Goal: Complete application form

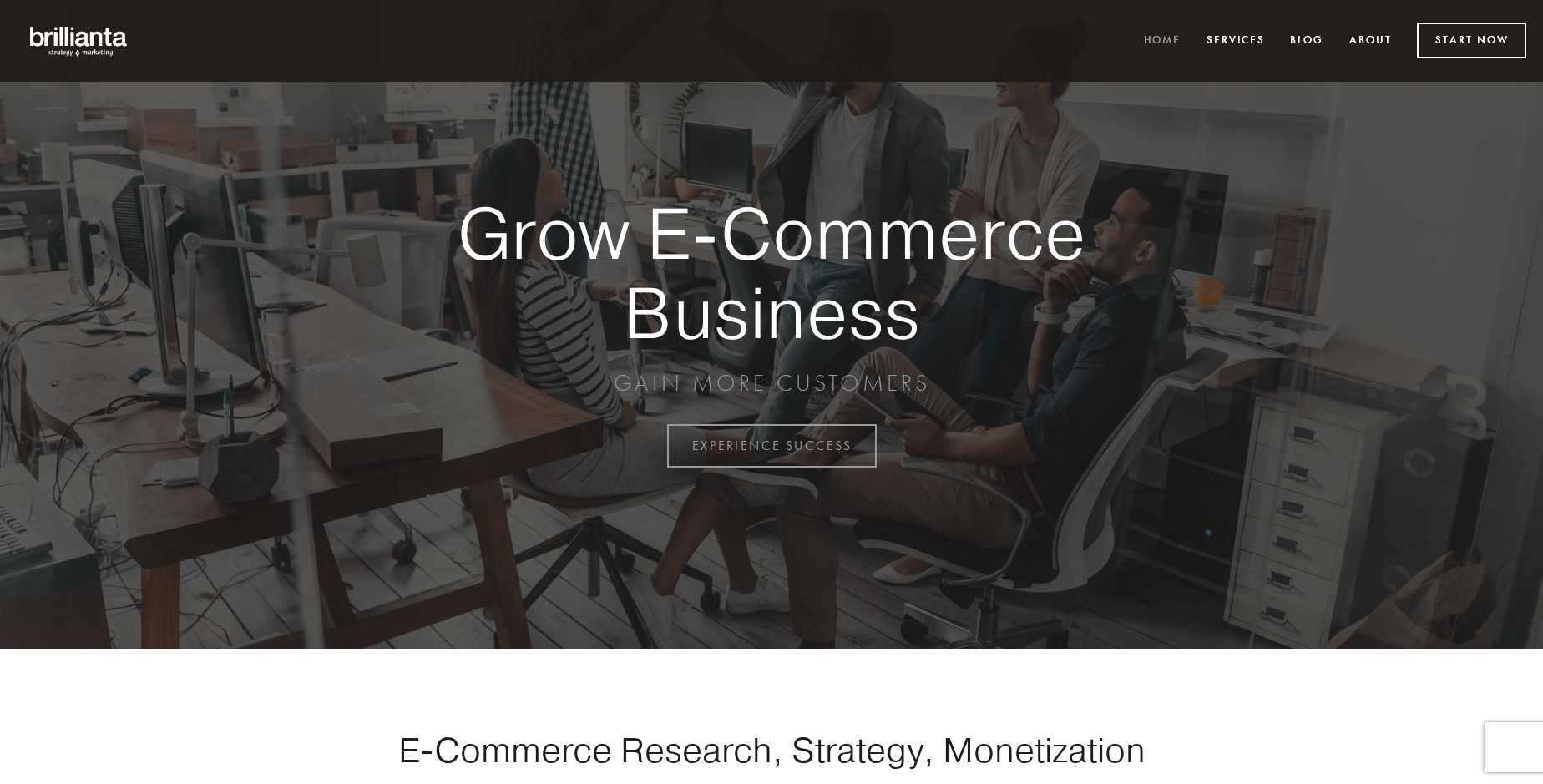
scroll to position [4377, 0]
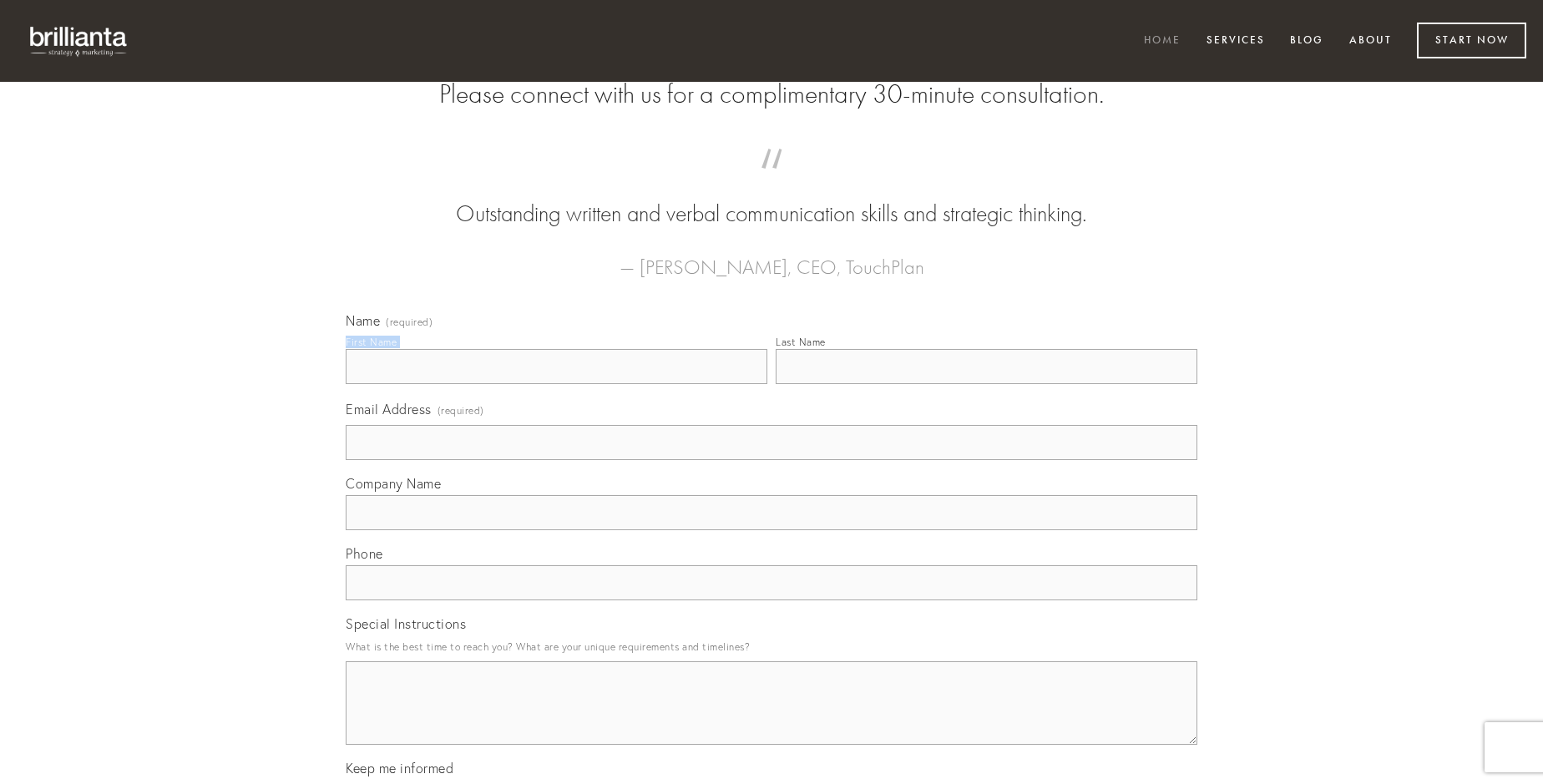
type input "[PERSON_NAME]"
click at [986, 384] on input "Last Name" at bounding box center [987, 366] width 422 height 35
type input "[PERSON_NAME]"
click at [772, 460] on input "Email Address (required)" at bounding box center [772, 442] width 852 height 35
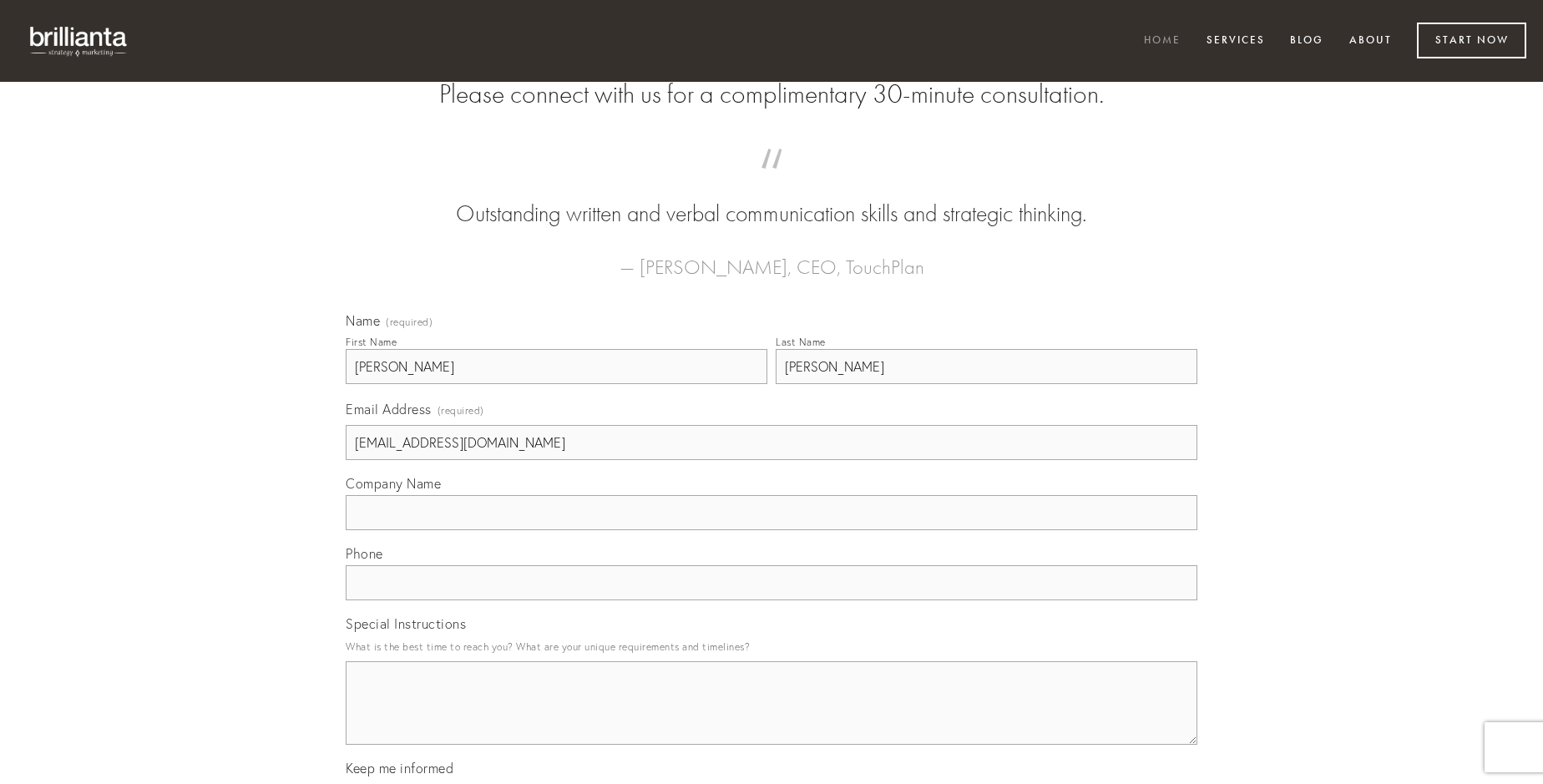
type input "[EMAIL_ADDRESS][DOMAIN_NAME]"
click at [772, 530] on input "Company Name" at bounding box center [772, 512] width 852 height 35
type input "[PERSON_NAME]"
click at [772, 600] on input "text" at bounding box center [772, 582] width 852 height 35
click at [772, 719] on textarea "Special Instructions" at bounding box center [772, 702] width 852 height 83
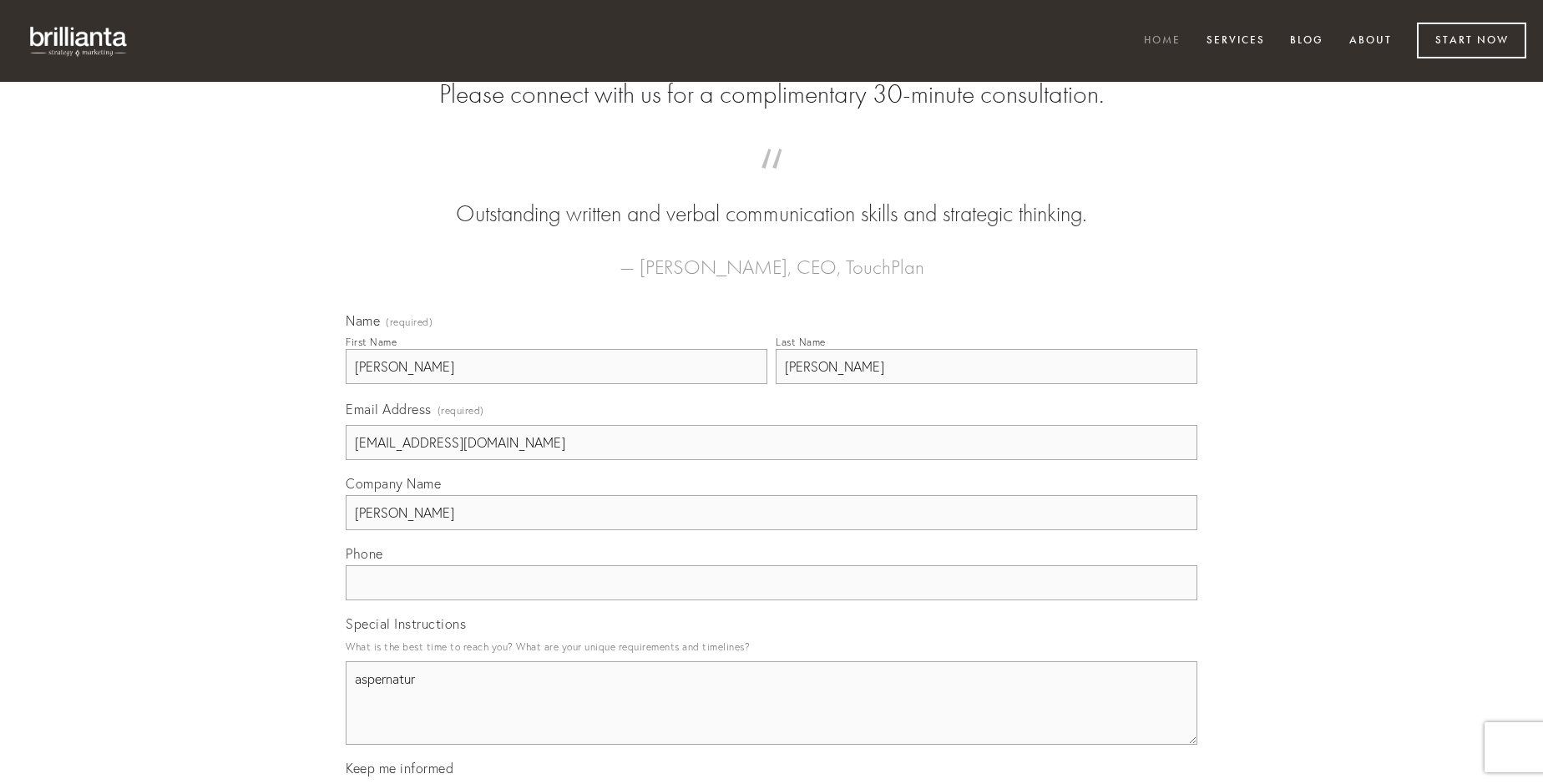
type textarea "aspernatur"
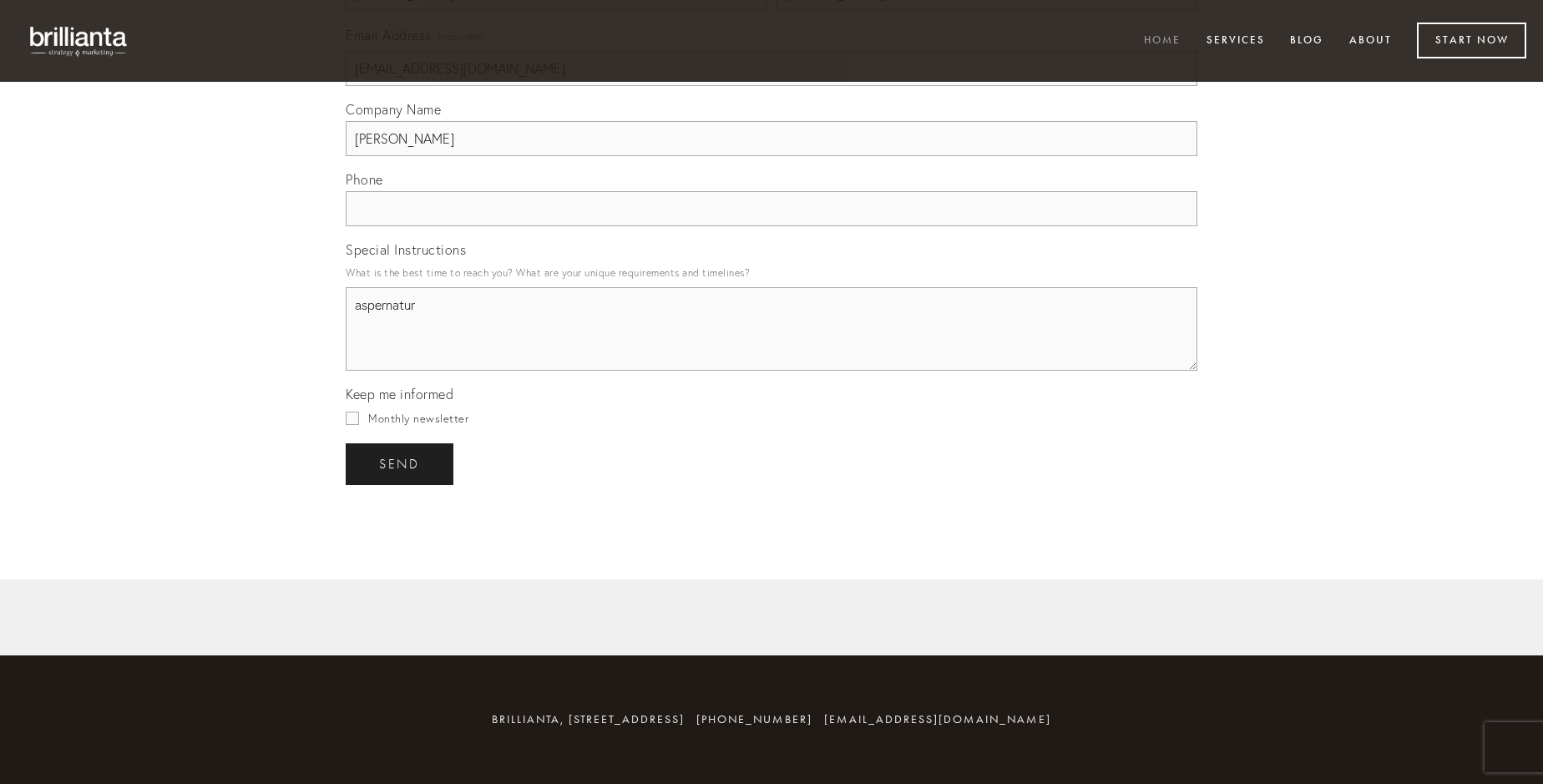
click at [401, 464] on span "send" at bounding box center [400, 464] width 41 height 15
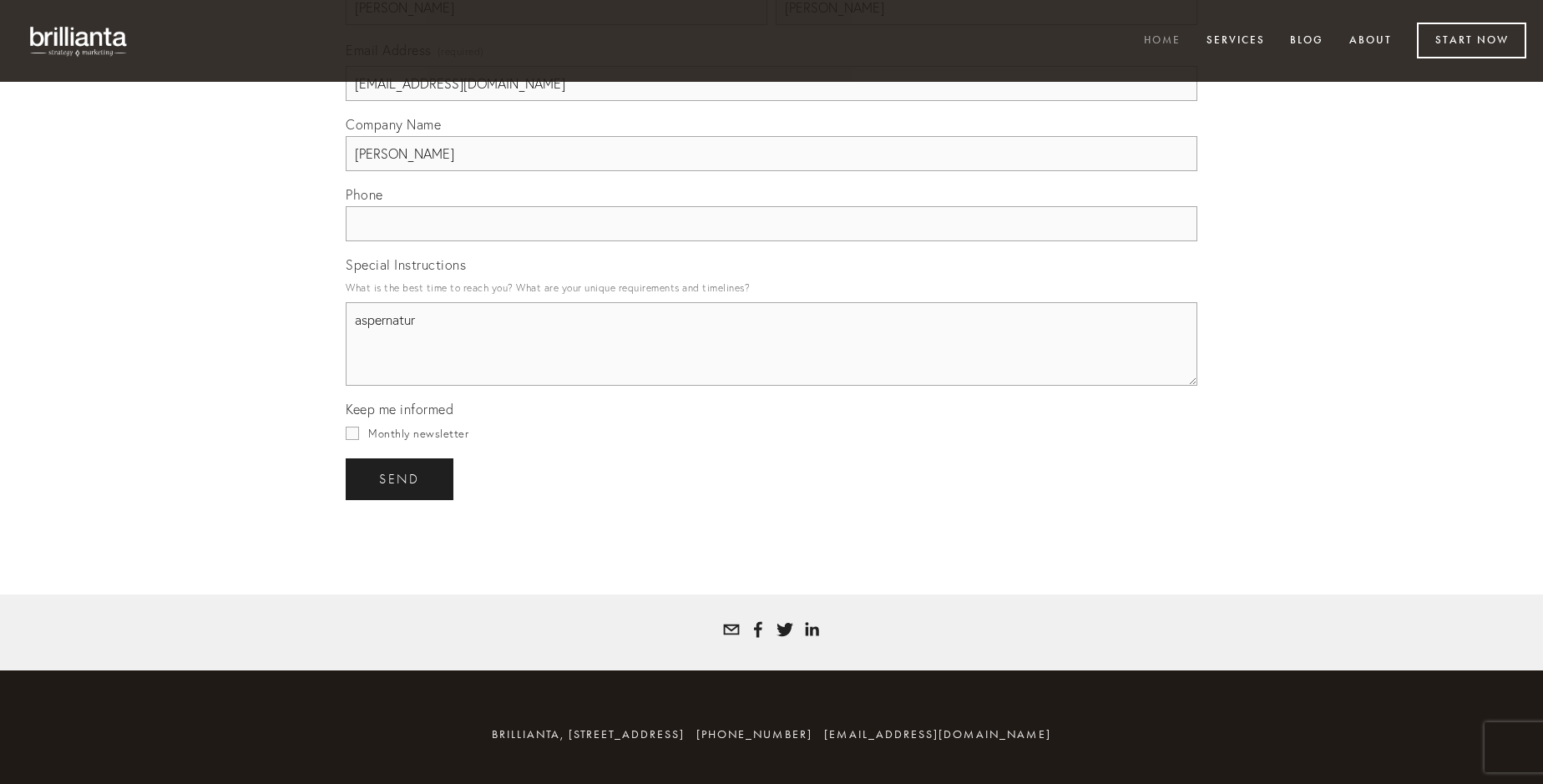
scroll to position [4328, 0]
